Goal: Entertainment & Leisure: Consume media (video, audio)

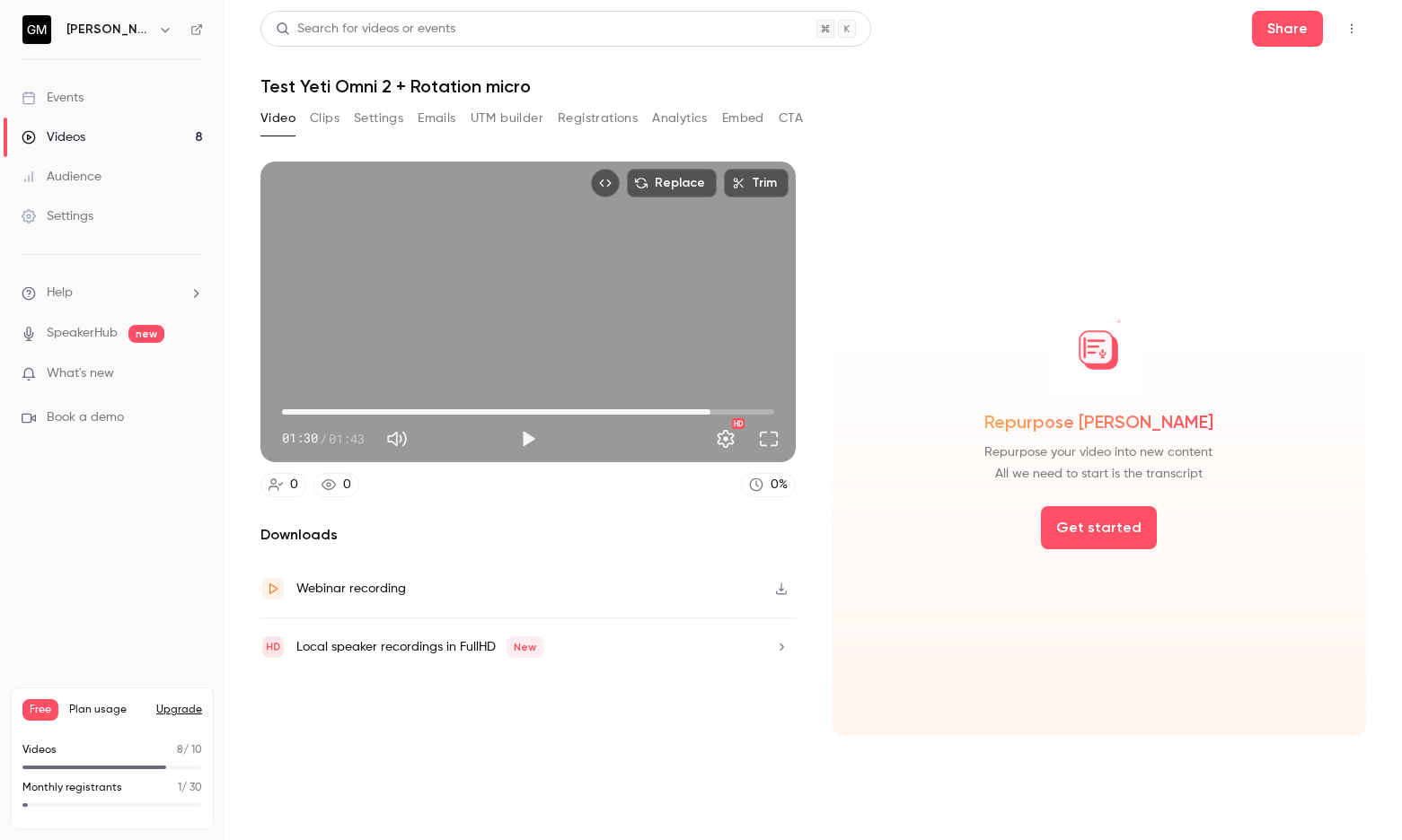
click at [78, 137] on div "Videos" at bounding box center [53, 137] width 64 height 18
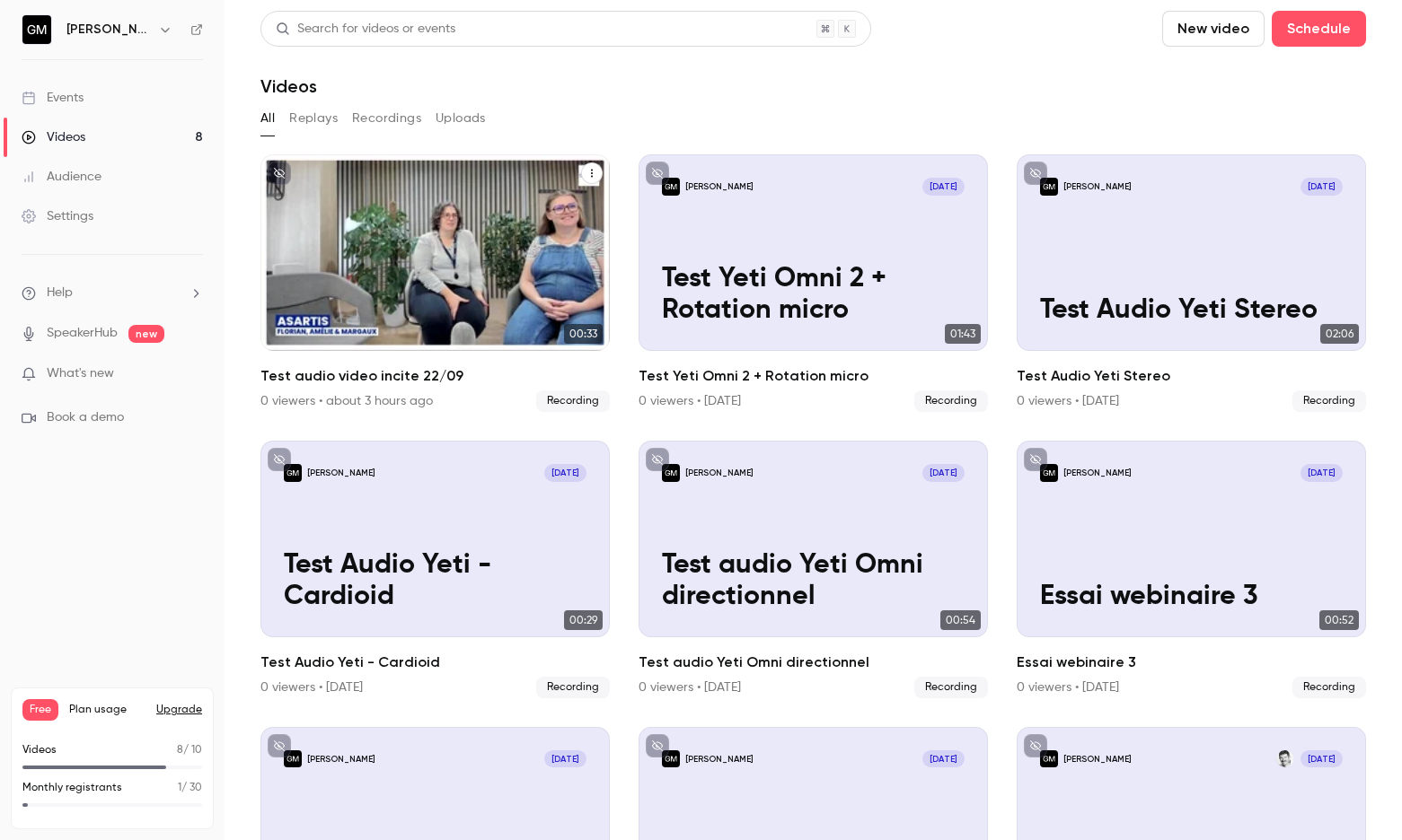
click at [357, 220] on div "[PERSON_NAME] [DATE] Test audio video incite 22/09" at bounding box center [435, 253] width 349 height 197
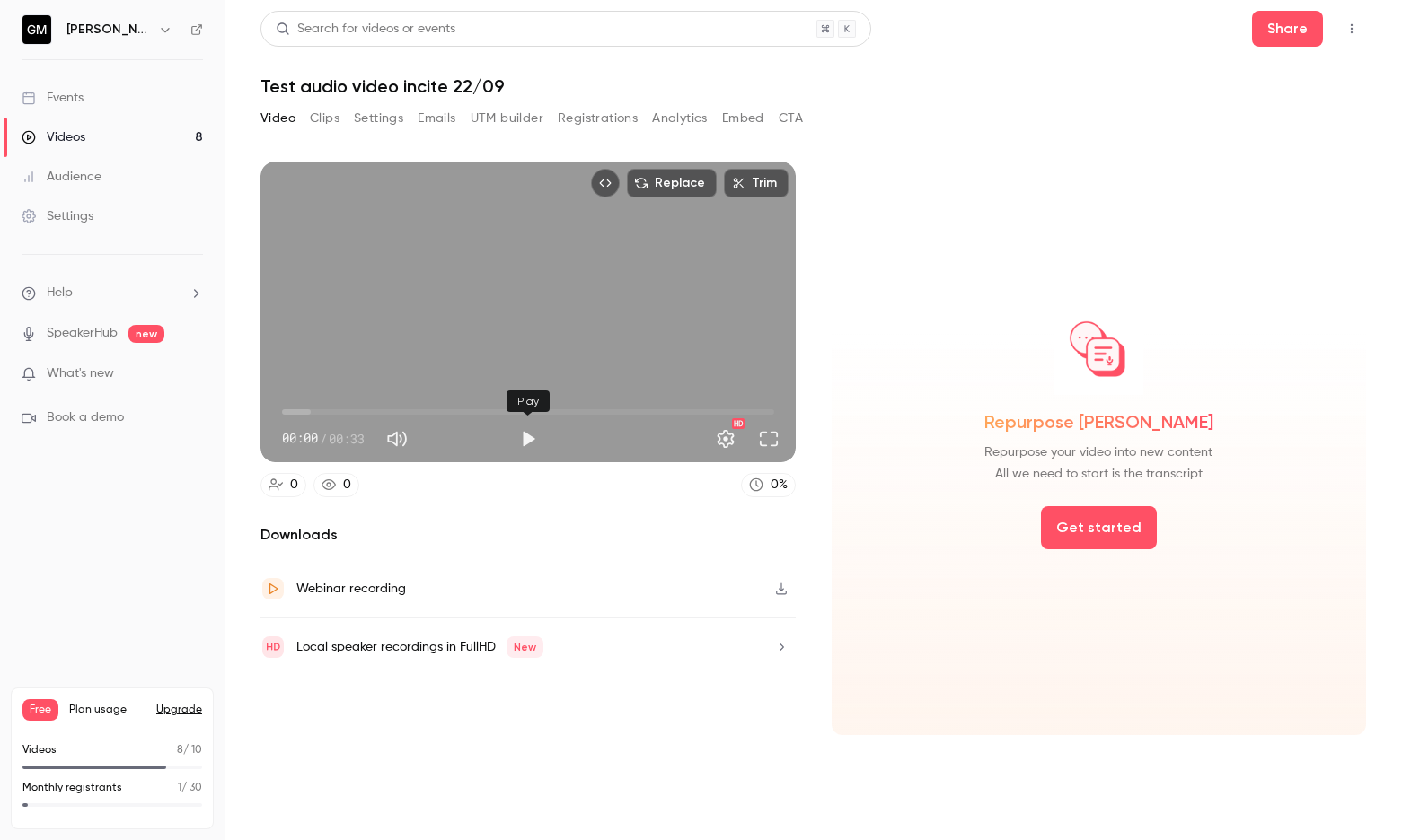
click at [525, 434] on button "Play" at bounding box center [527, 439] width 36 height 36
click at [769, 441] on button "Full screen" at bounding box center [768, 439] width 36 height 36
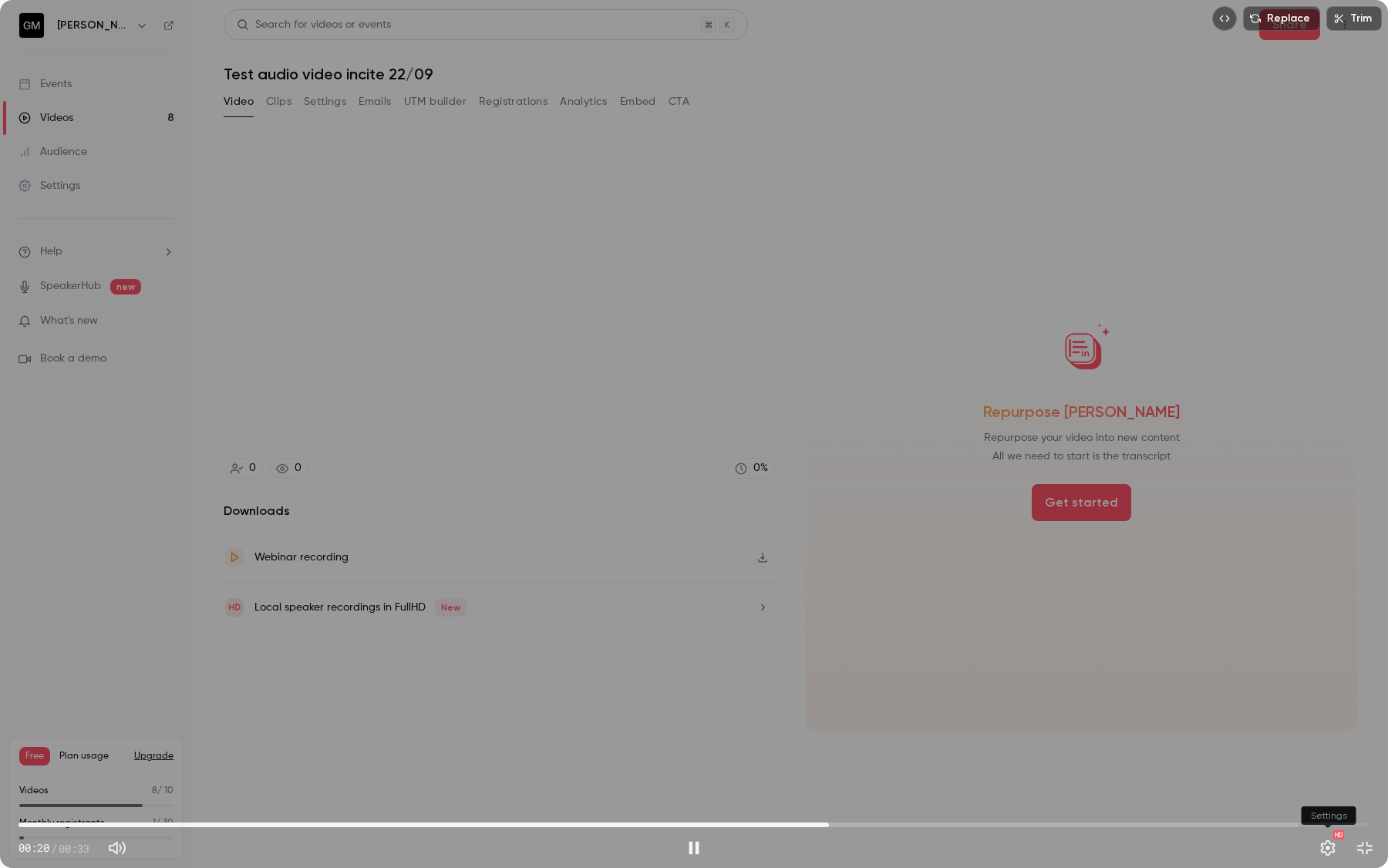
click at [1203, 720] on button "Settings" at bounding box center [1327, 848] width 31 height 31
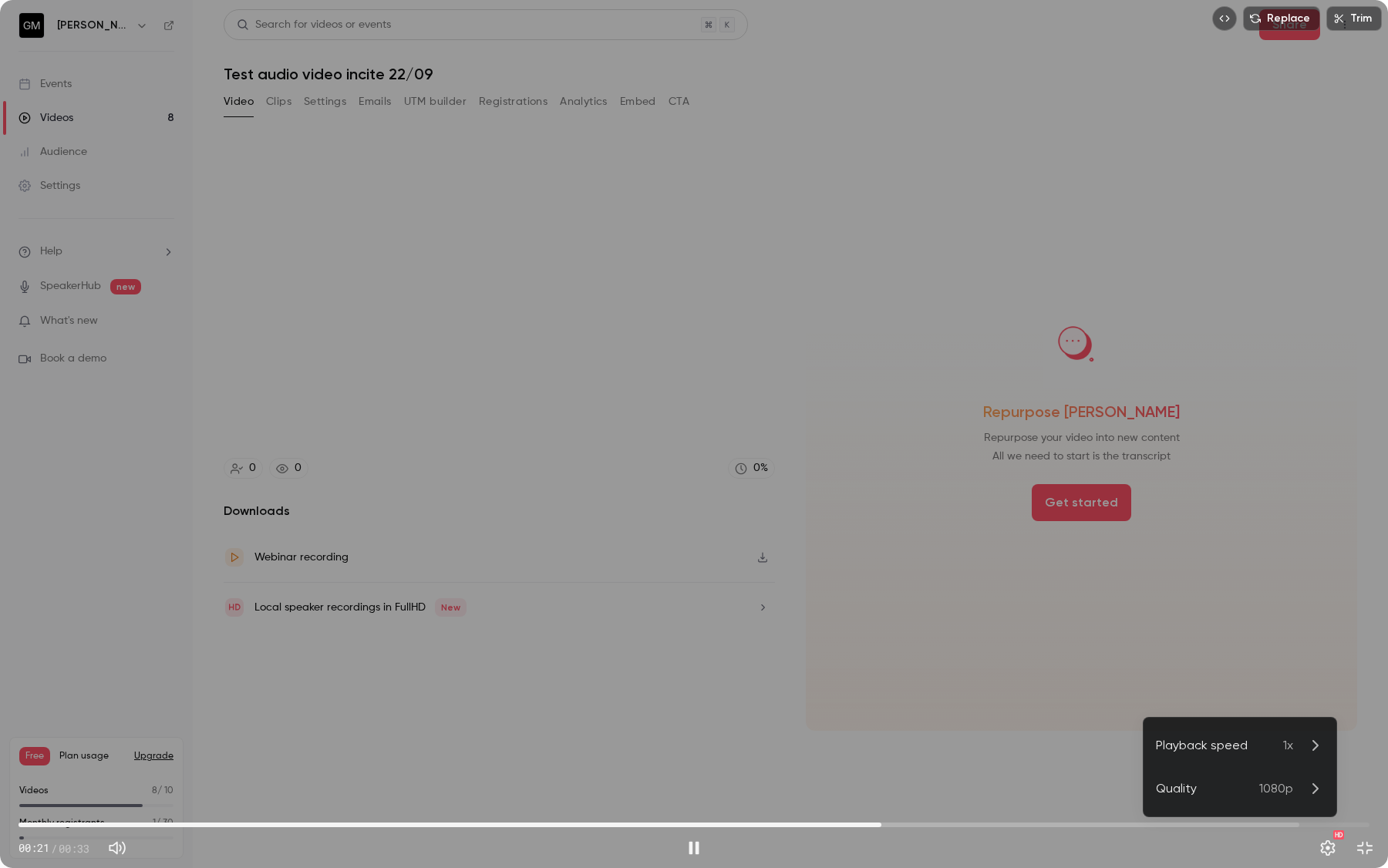
click at [1203, 720] on li "Quality 1080p" at bounding box center [1239, 788] width 193 height 43
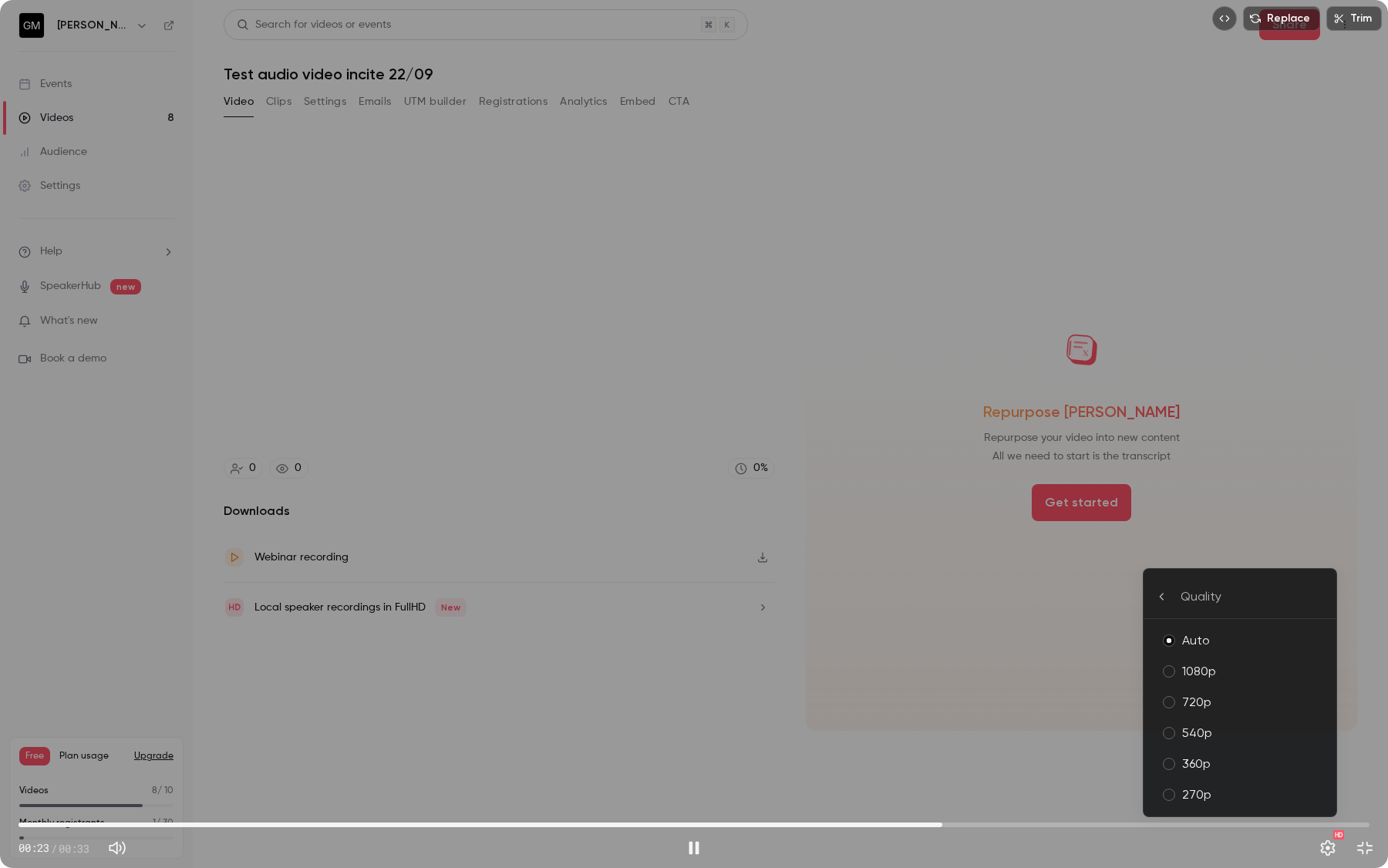
click at [1203, 670] on div "1080p" at bounding box center [1253, 671] width 142 height 19
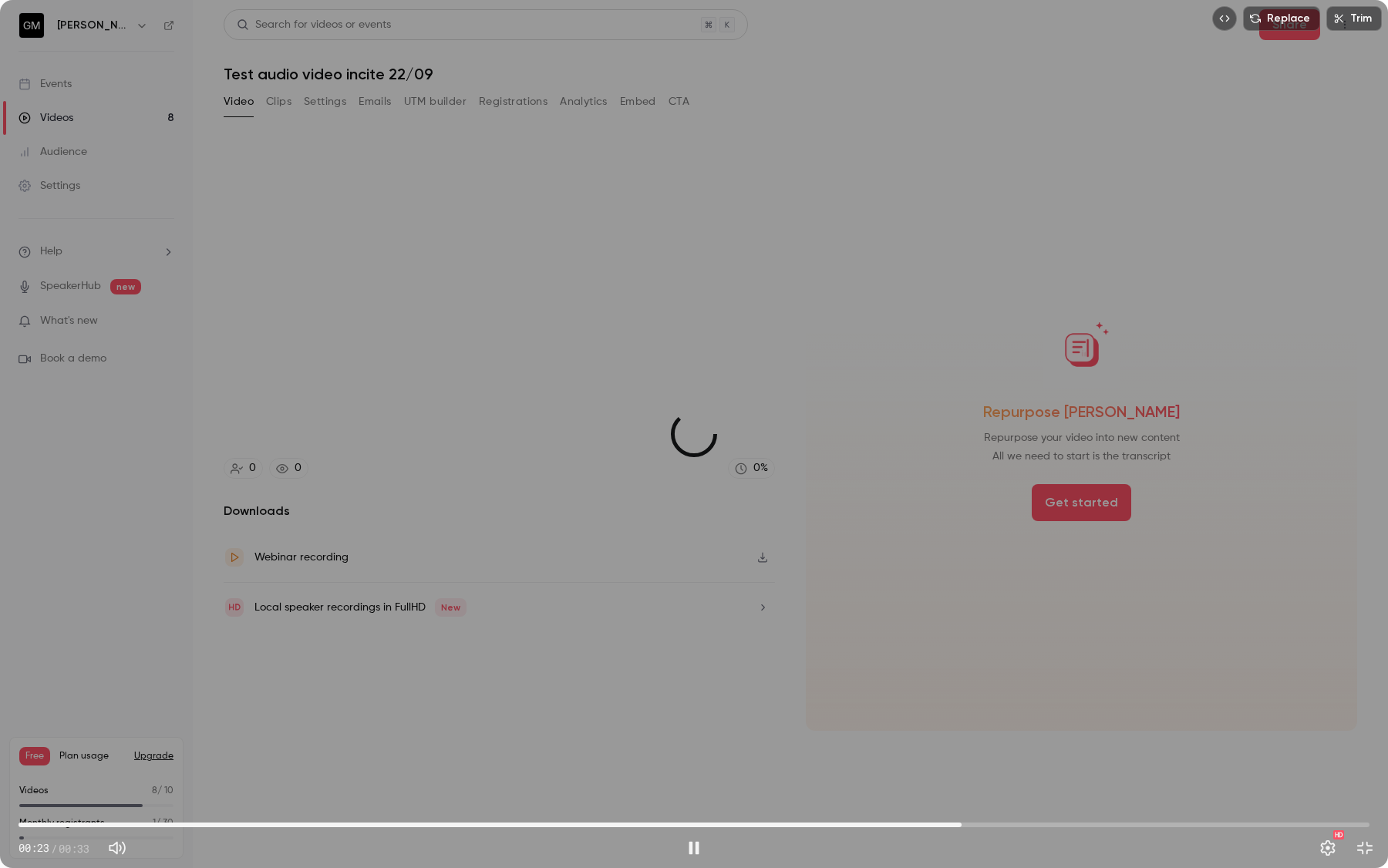
click at [171, 720] on span "00:23" at bounding box center [694, 824] width 1351 height 24
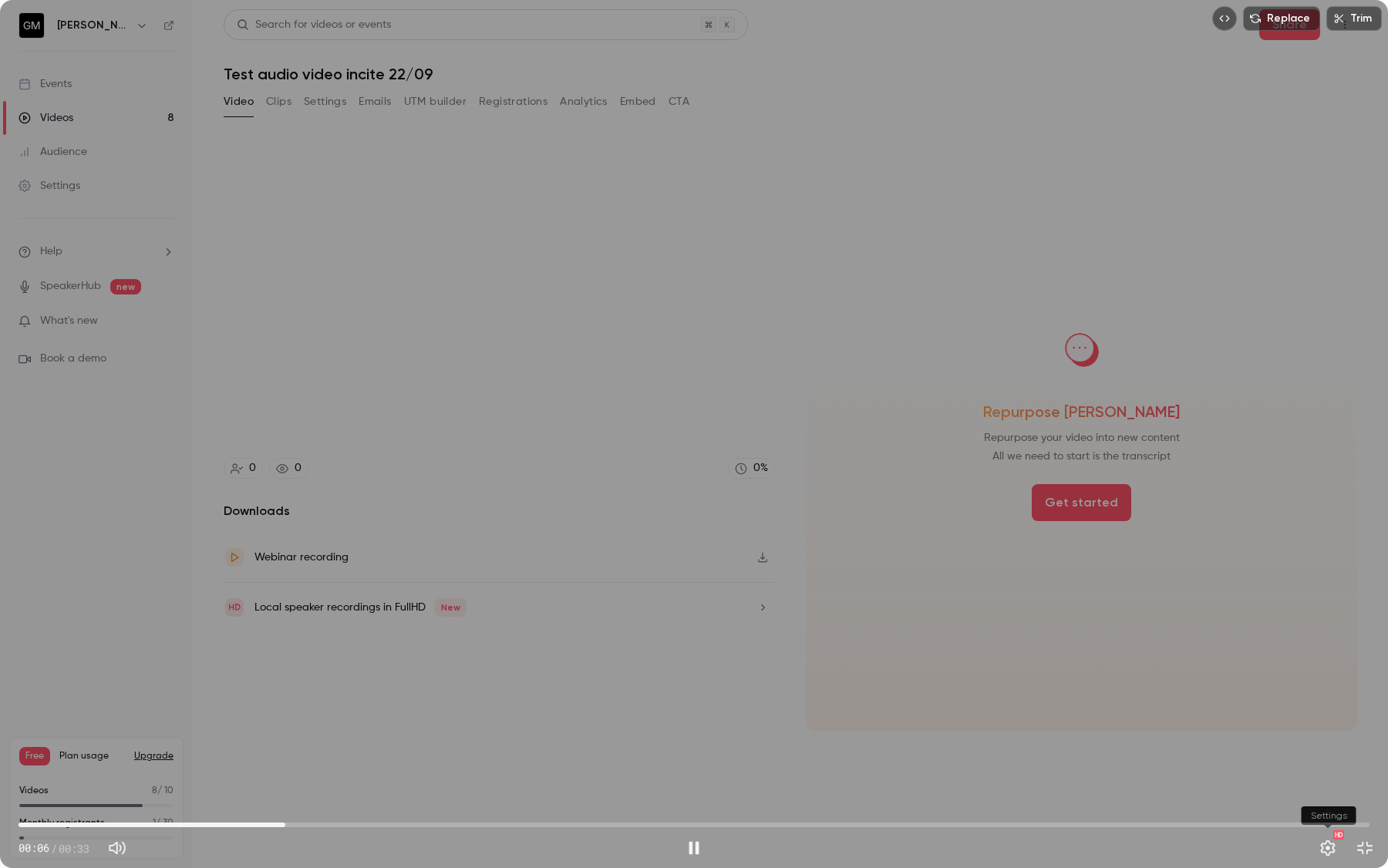
click at [1203, 720] on button "Settings" at bounding box center [1327, 848] width 31 height 31
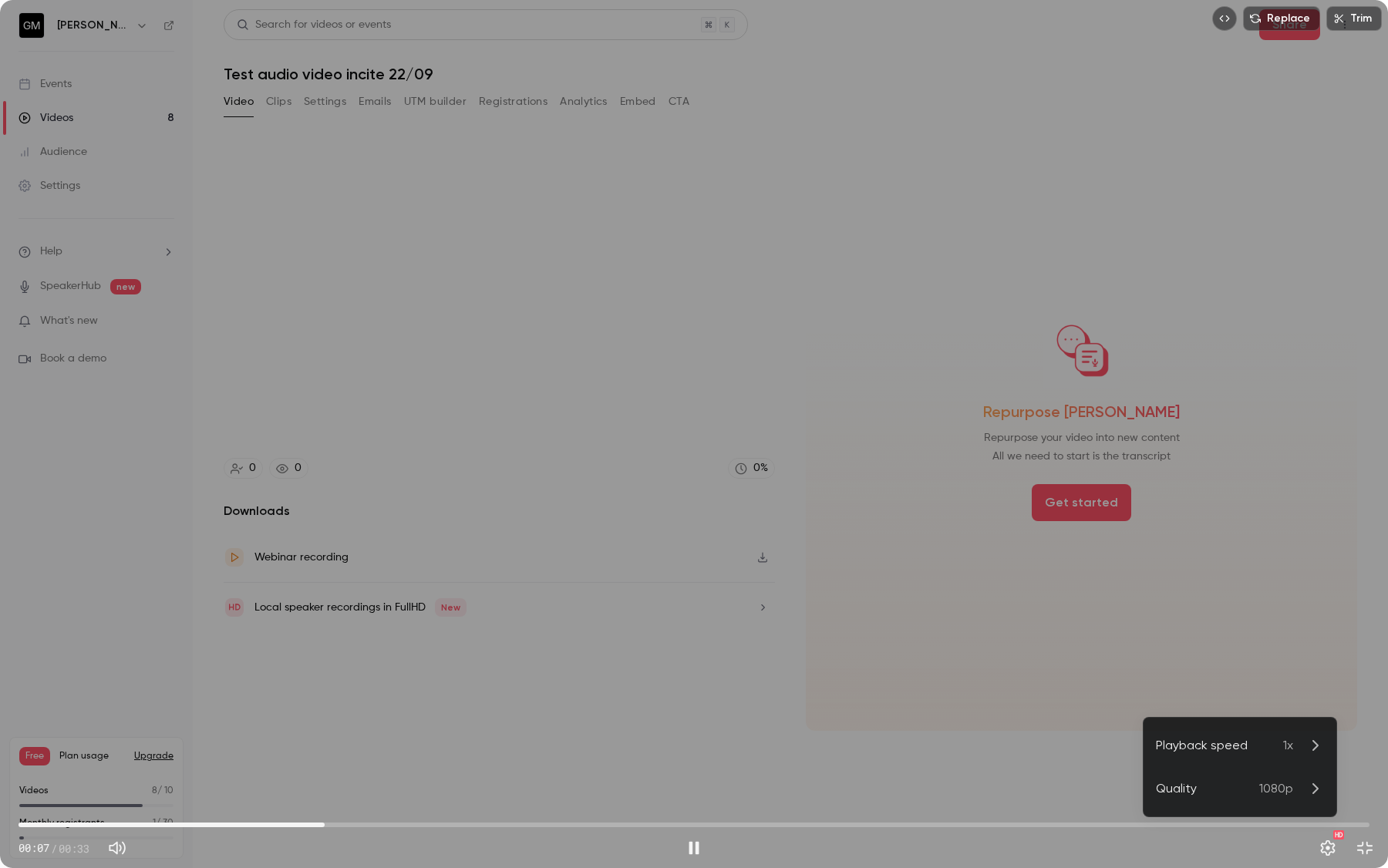
click at [1099, 540] on div at bounding box center [694, 434] width 1388 height 868
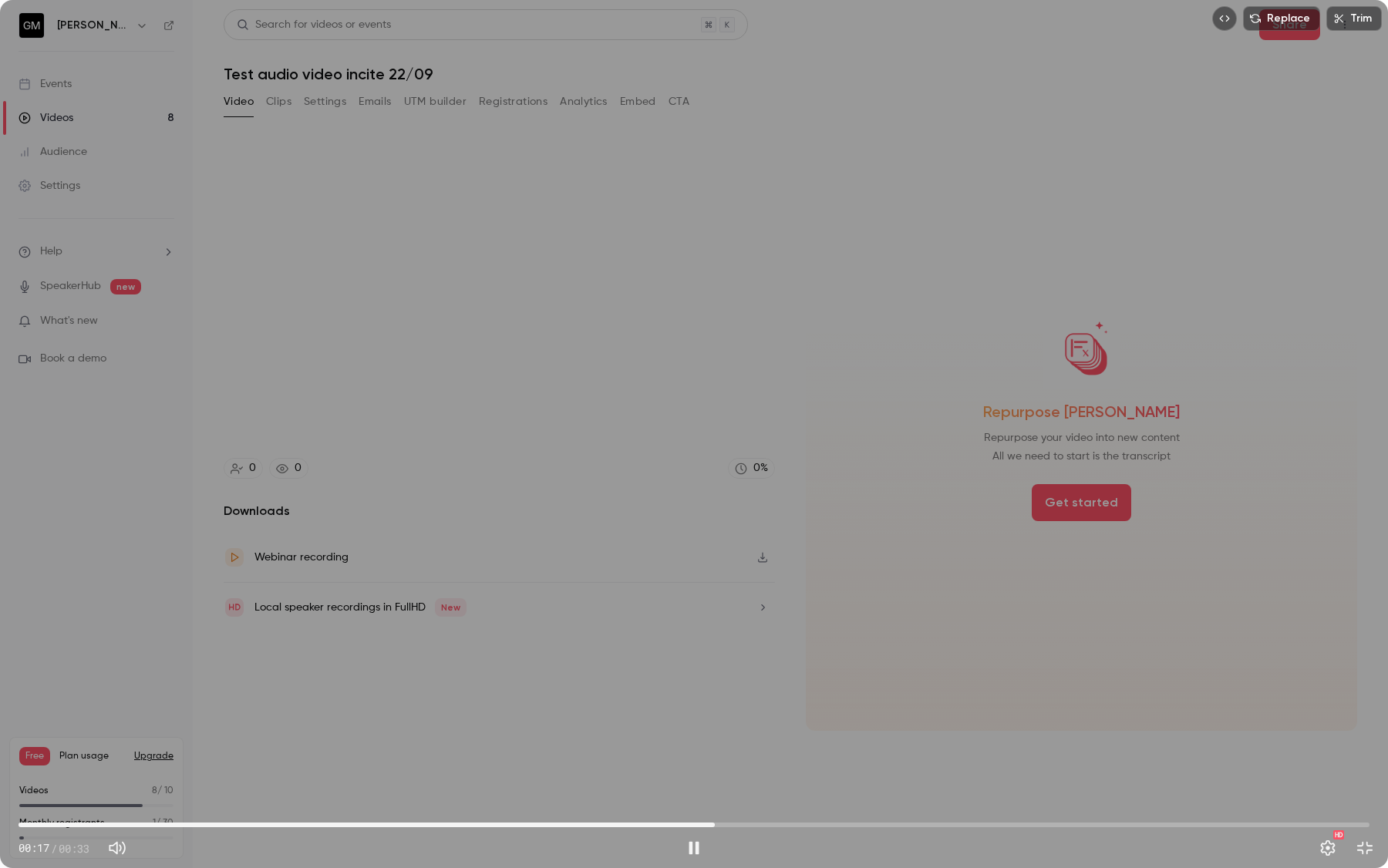
click at [1119, 585] on div "Replace Trim 00:17 00:17 / 00:33 HD" at bounding box center [694, 434] width 1388 height 868
click at [1175, 278] on div "Replace Trim 00:21 00:21 / 00:33 HD" at bounding box center [694, 434] width 1388 height 868
click at [1203, 720] on button "Exit full screen" at bounding box center [1364, 848] width 31 height 31
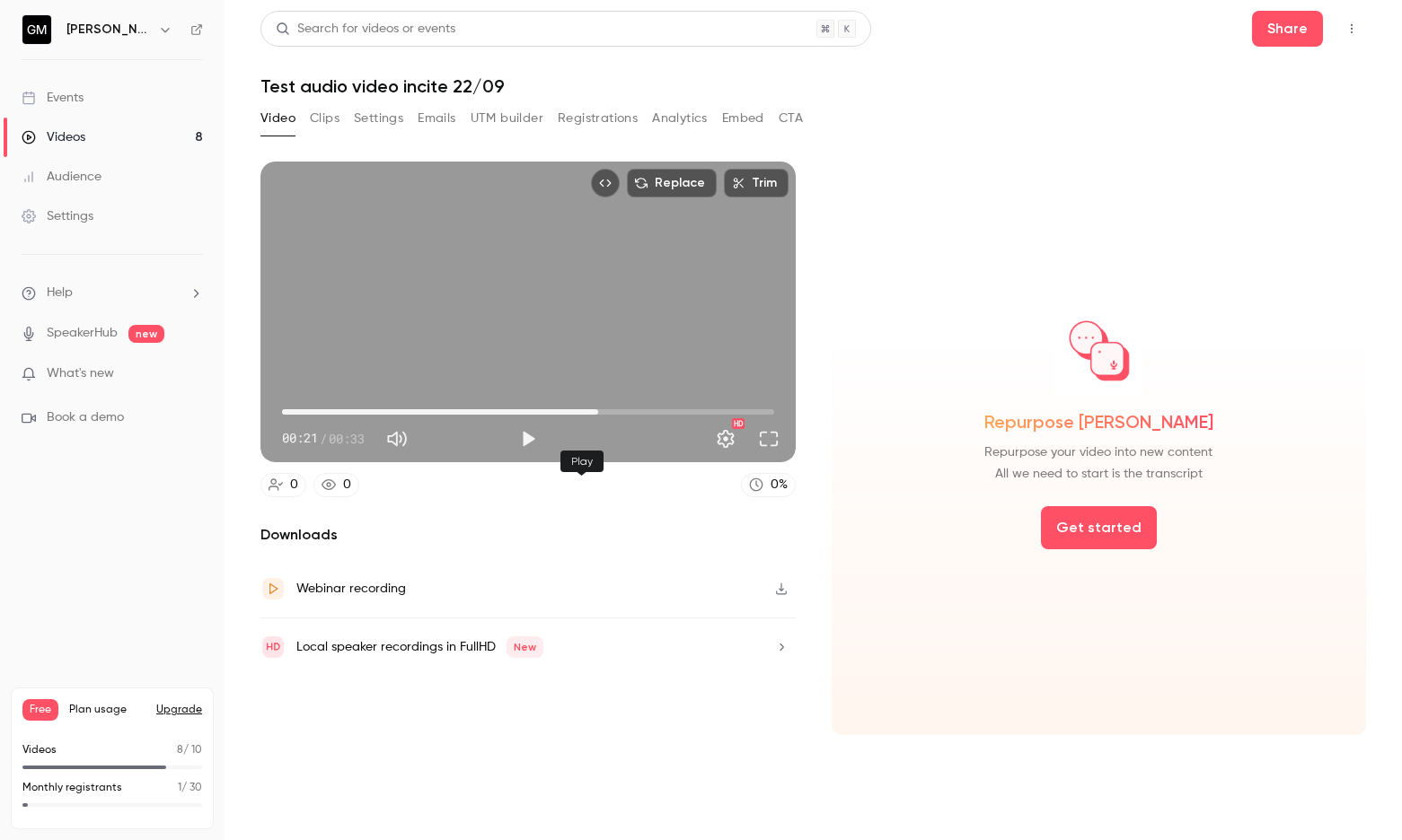
click at [546, 457] on button "Play" at bounding box center [527, 439] width 36 height 36
click at [488, 426] on span "00:22" at bounding box center [528, 411] width 492 height 29
click at [344, 426] on span "00:12" at bounding box center [528, 411] width 492 height 29
click at [786, 457] on button "Full screen" at bounding box center [768, 439] width 36 height 36
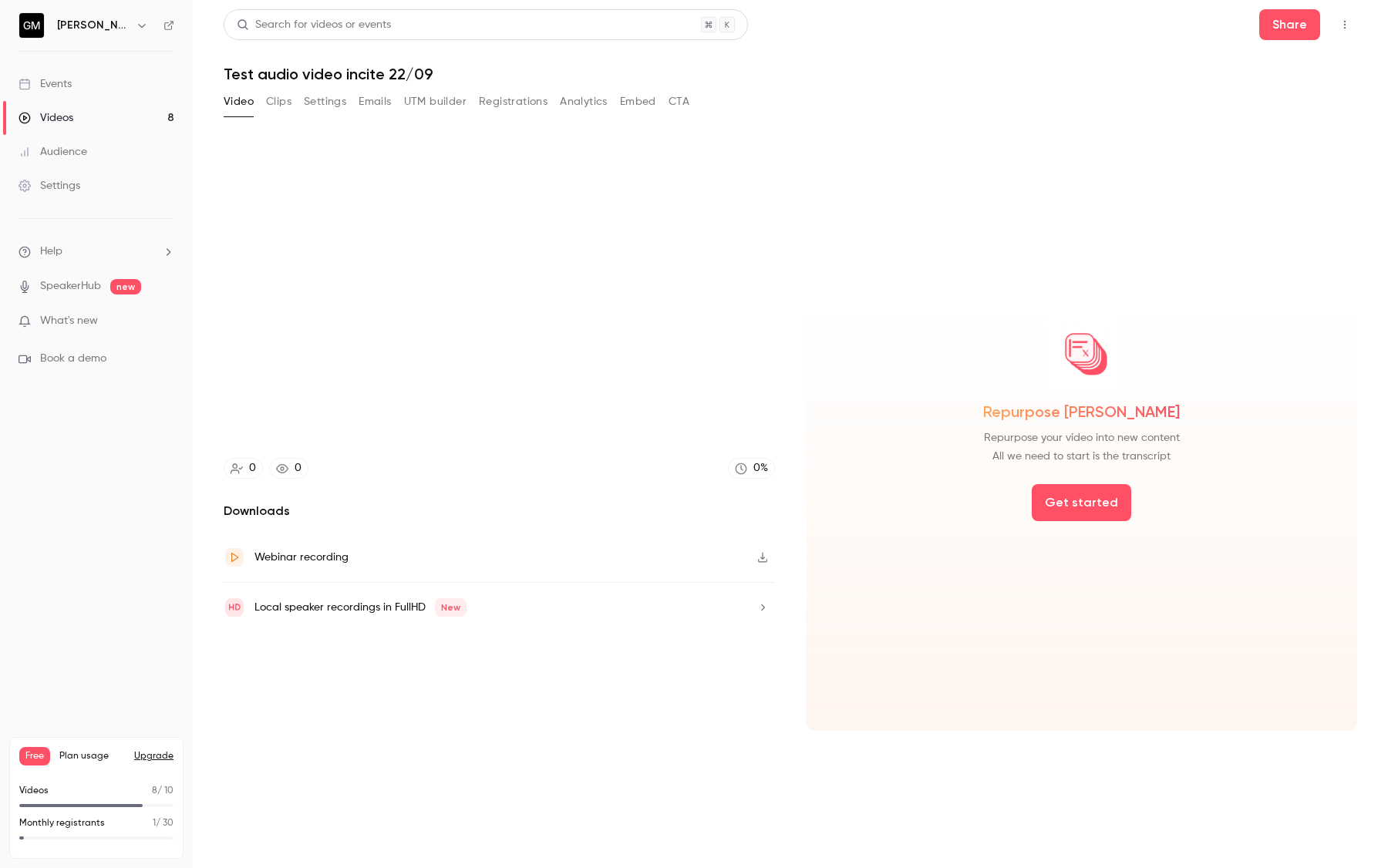
type input "****"
